Goal: Download file/media: Download file/media

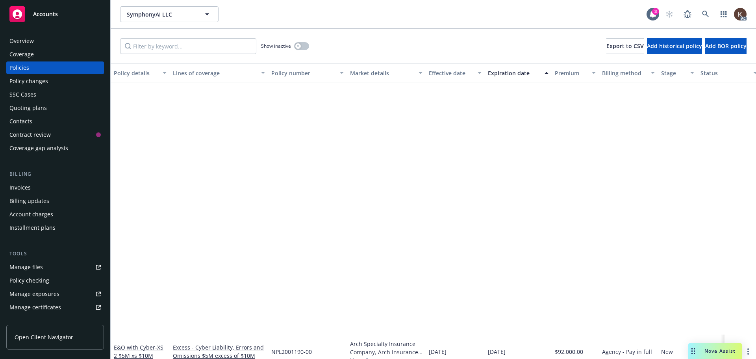
scroll to position [291, 0]
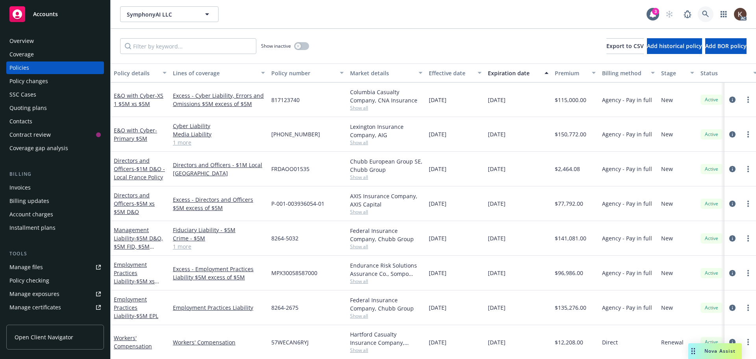
click at [698, 21] on link at bounding box center [706, 14] width 16 height 16
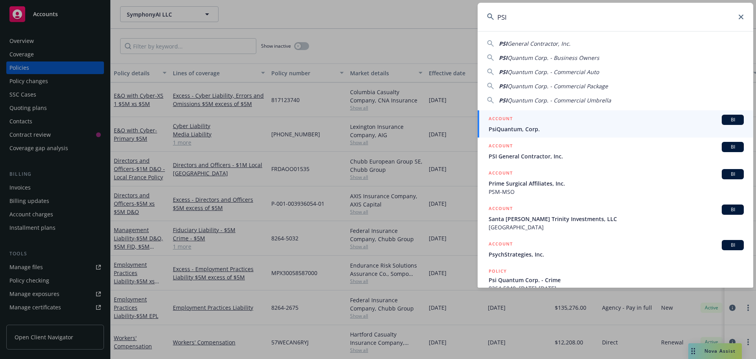
type input "PSI"
click at [600, 113] on link "ACCOUNT BI PsiQuantum, Corp." at bounding box center [616, 123] width 276 height 27
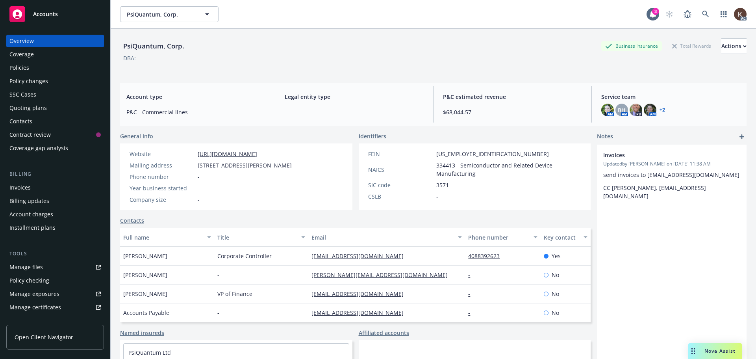
click at [18, 73] on div "Policies" at bounding box center [19, 67] width 20 height 13
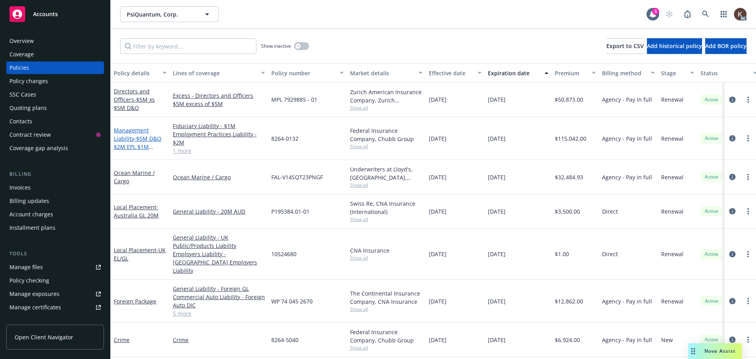
click at [134, 142] on span "- $5M D&O $2M EPL $1M Fiduciary" at bounding box center [138, 147] width 48 height 24
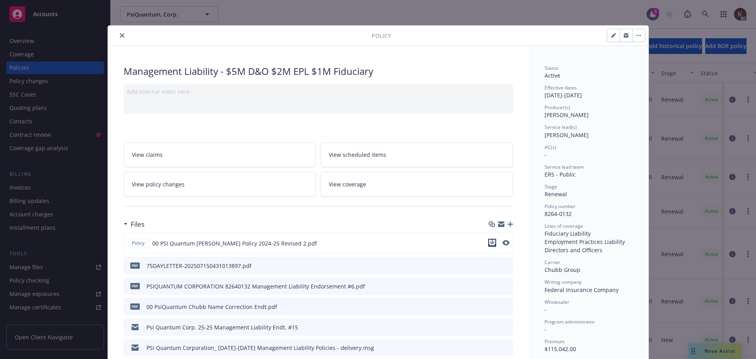
click at [489, 243] on icon "download file" at bounding box center [492, 242] width 6 height 6
